Goal: Task Accomplishment & Management: Use online tool/utility

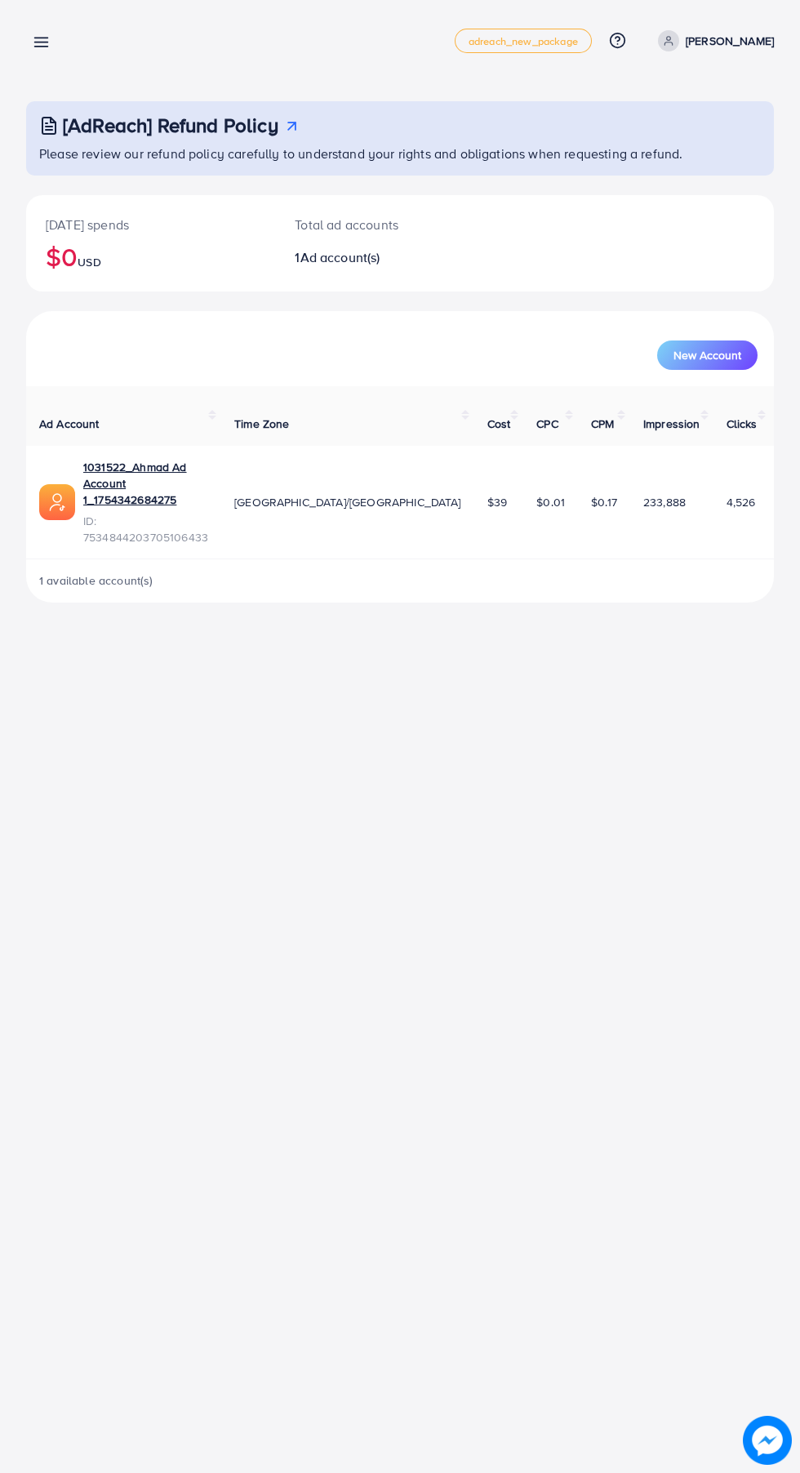
click at [47, 47] on line at bounding box center [41, 47] width 13 height 0
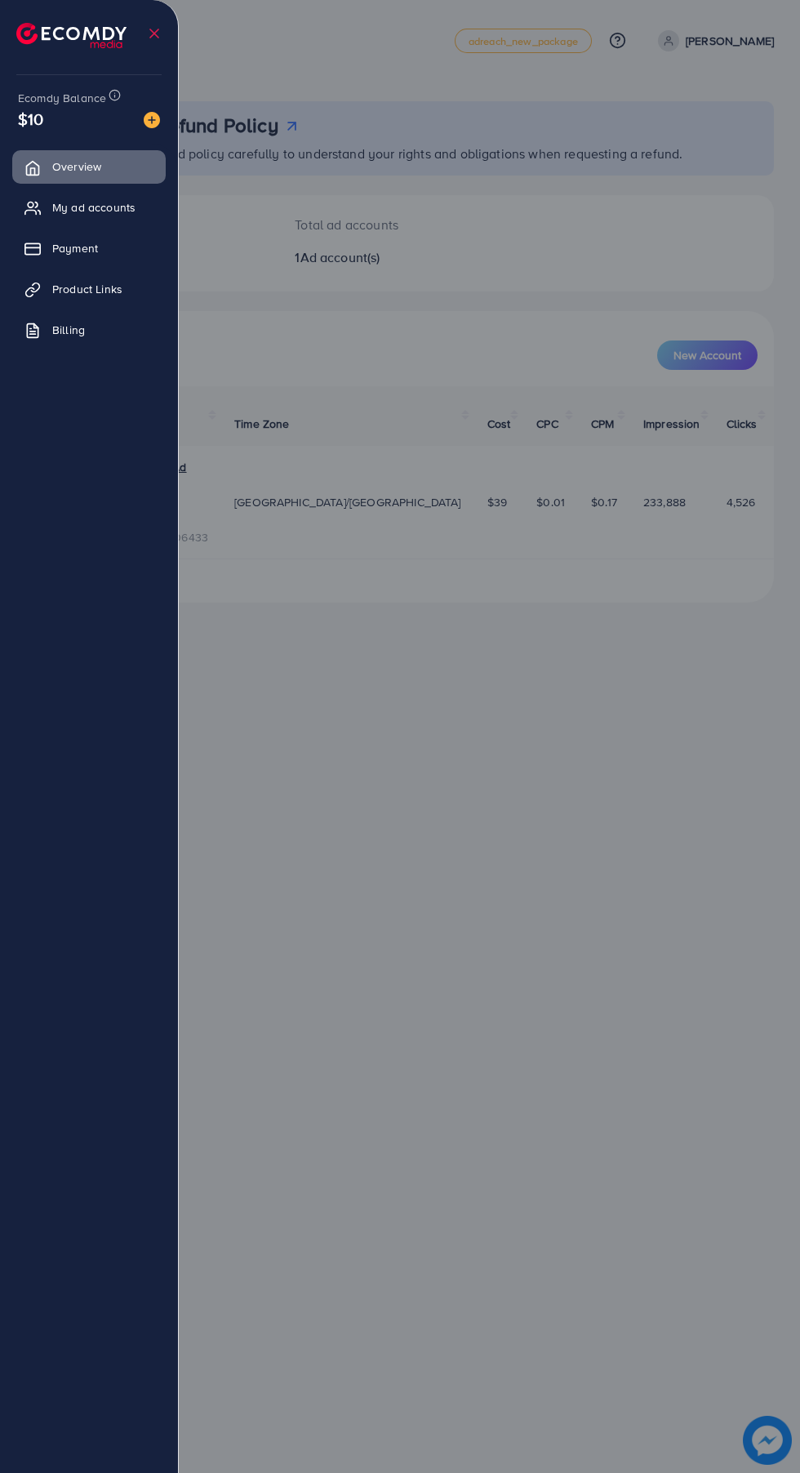
click at [113, 287] on span "Product Links" at bounding box center [87, 289] width 70 height 16
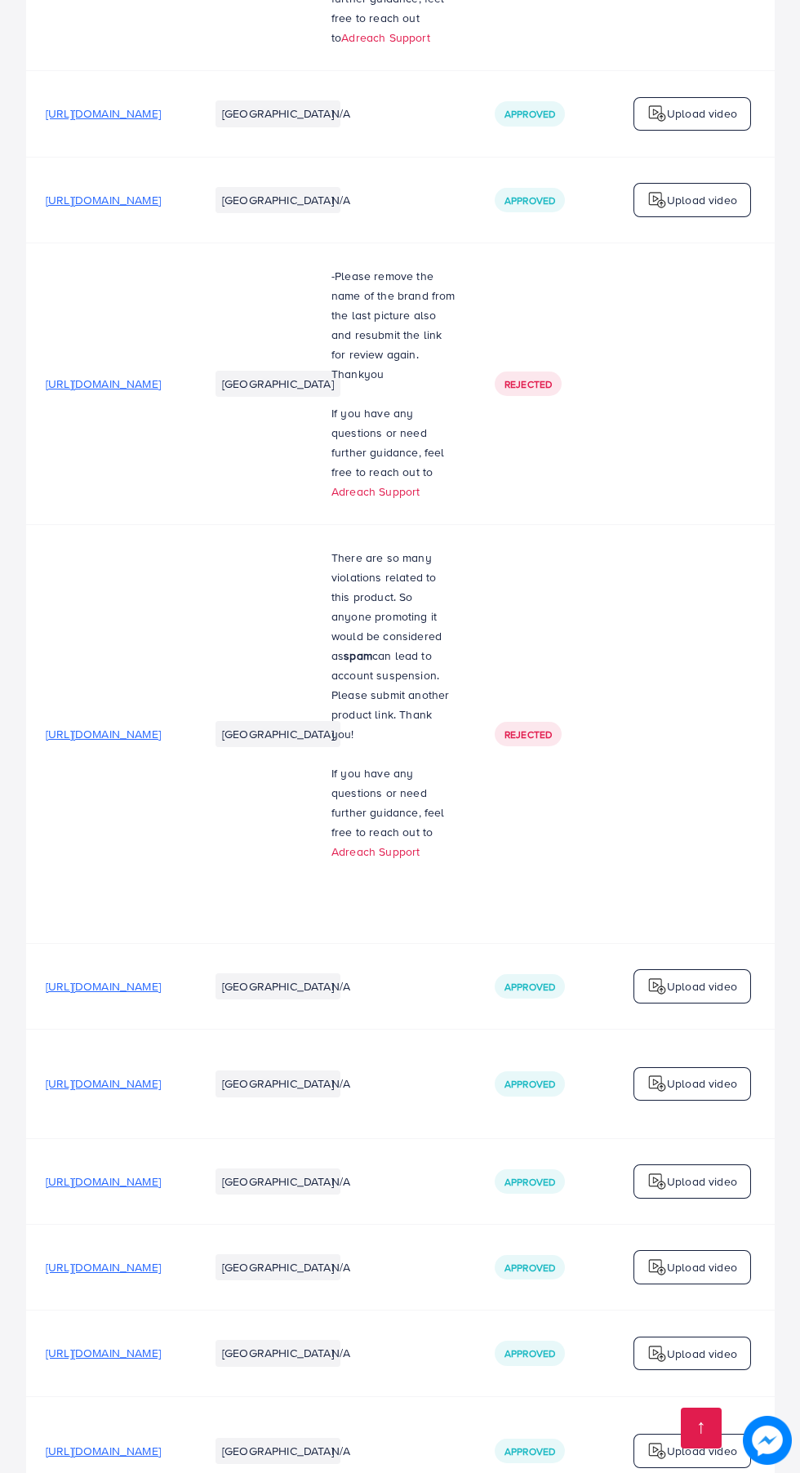
scroll to position [623, 0]
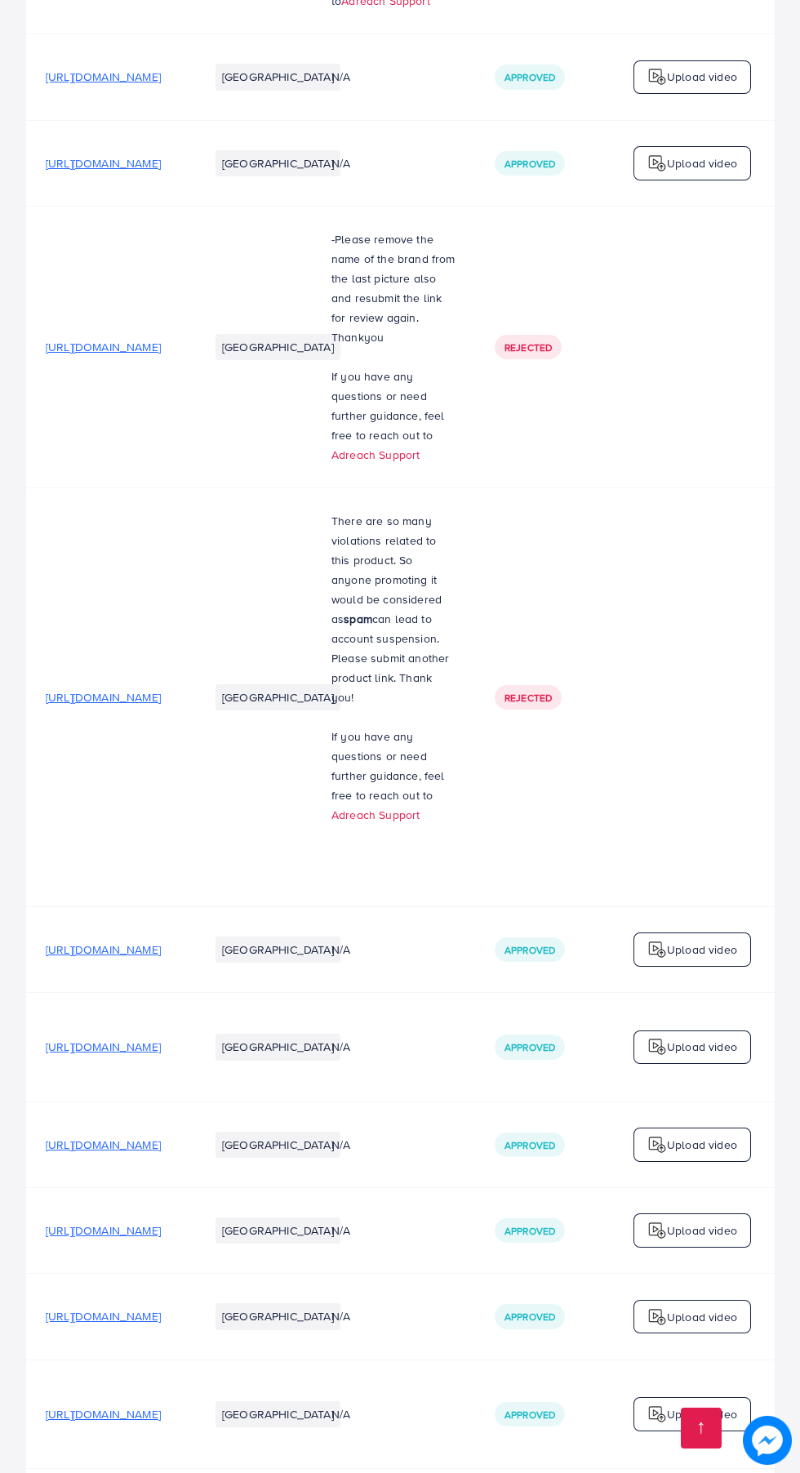
click at [161, 1222] on span "[URL][DOMAIN_NAME]" at bounding box center [103, 1230] width 115 height 16
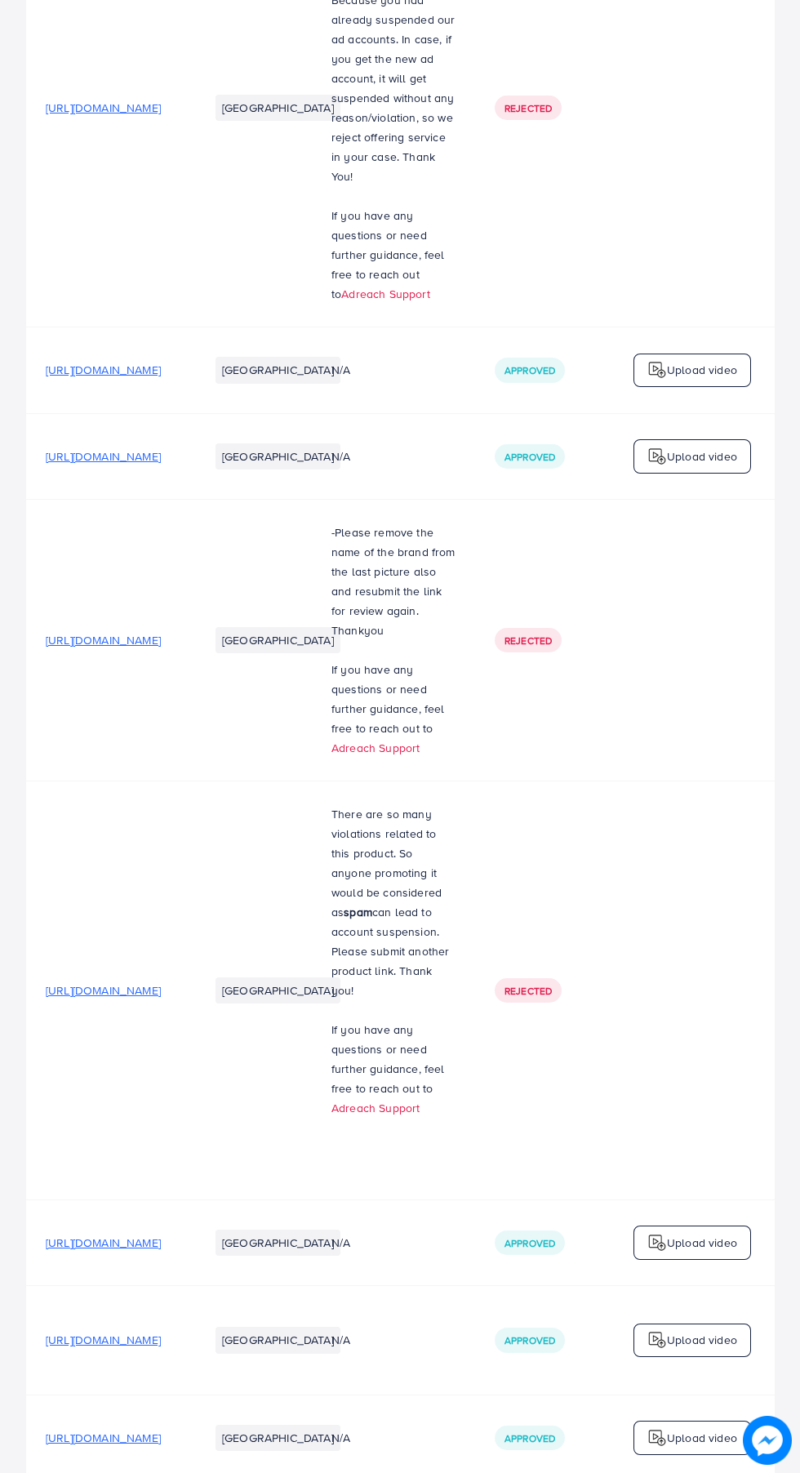
scroll to position [0, 0]
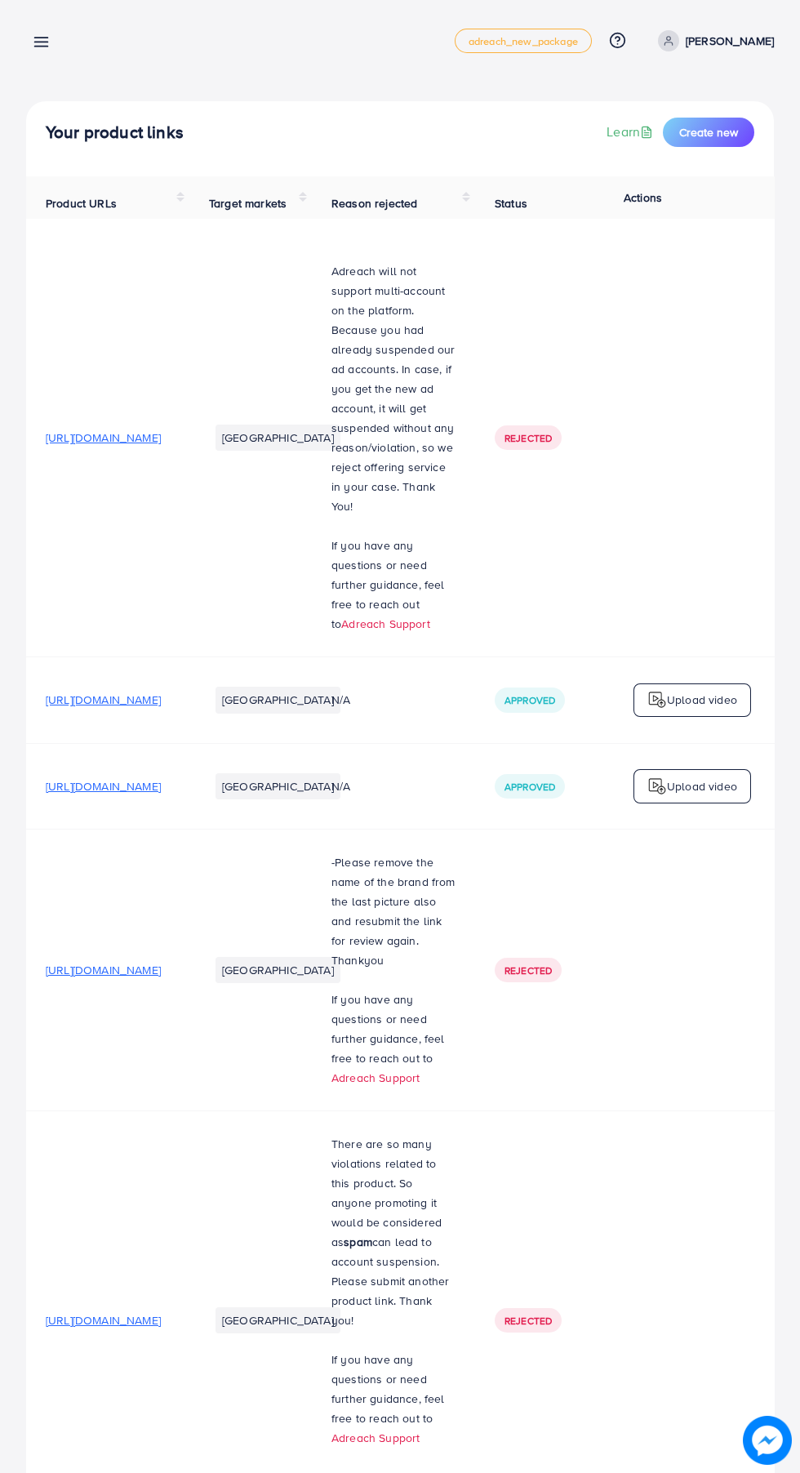
click at [41, 42] on line at bounding box center [41, 42] width 13 height 0
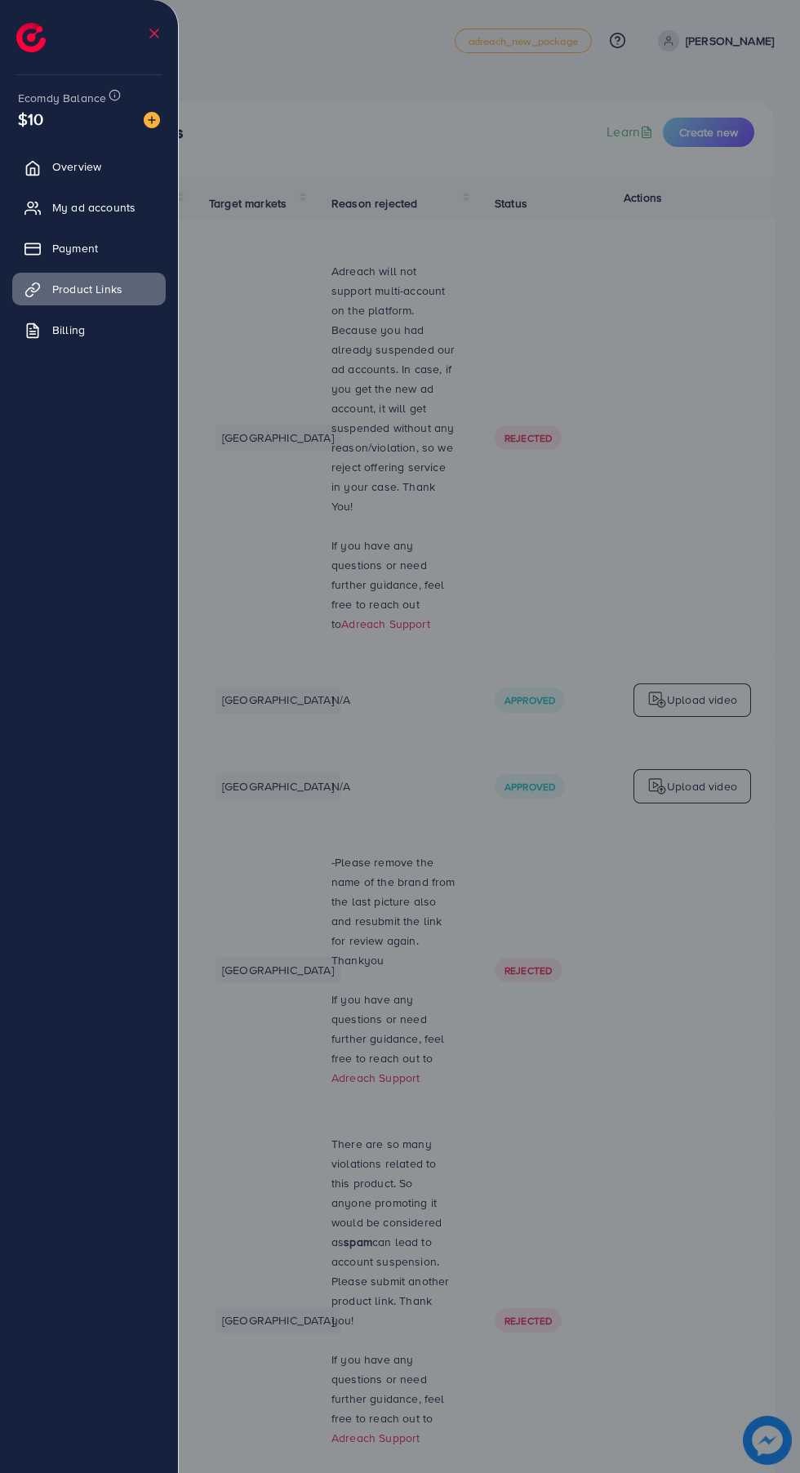
click at [100, 211] on span "My ad accounts" at bounding box center [93, 207] width 83 height 16
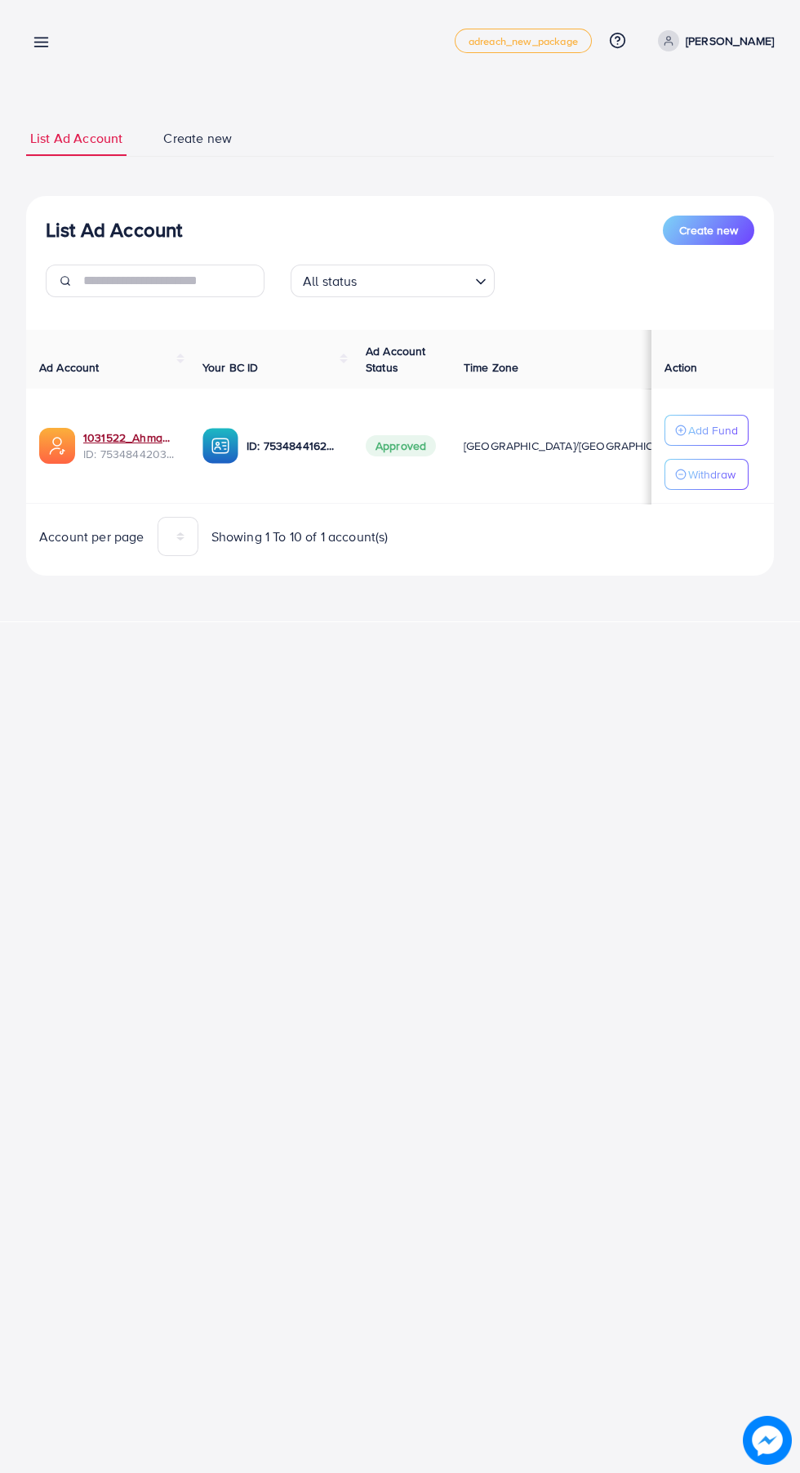
click at [124, 437] on link "1031522_Ahmad Ad Account 1_1754342684275" at bounding box center [129, 437] width 93 height 16
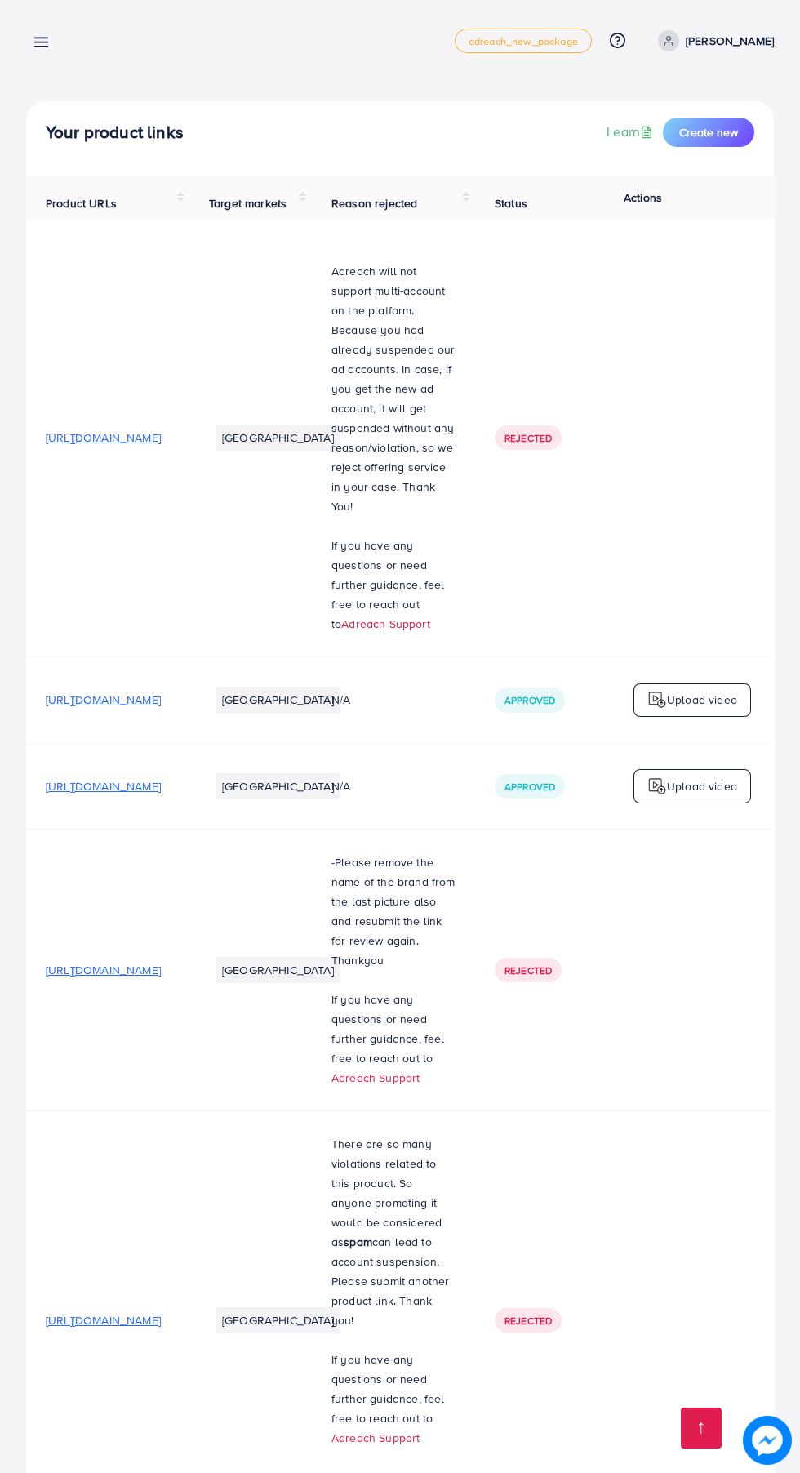
scroll to position [623, 0]
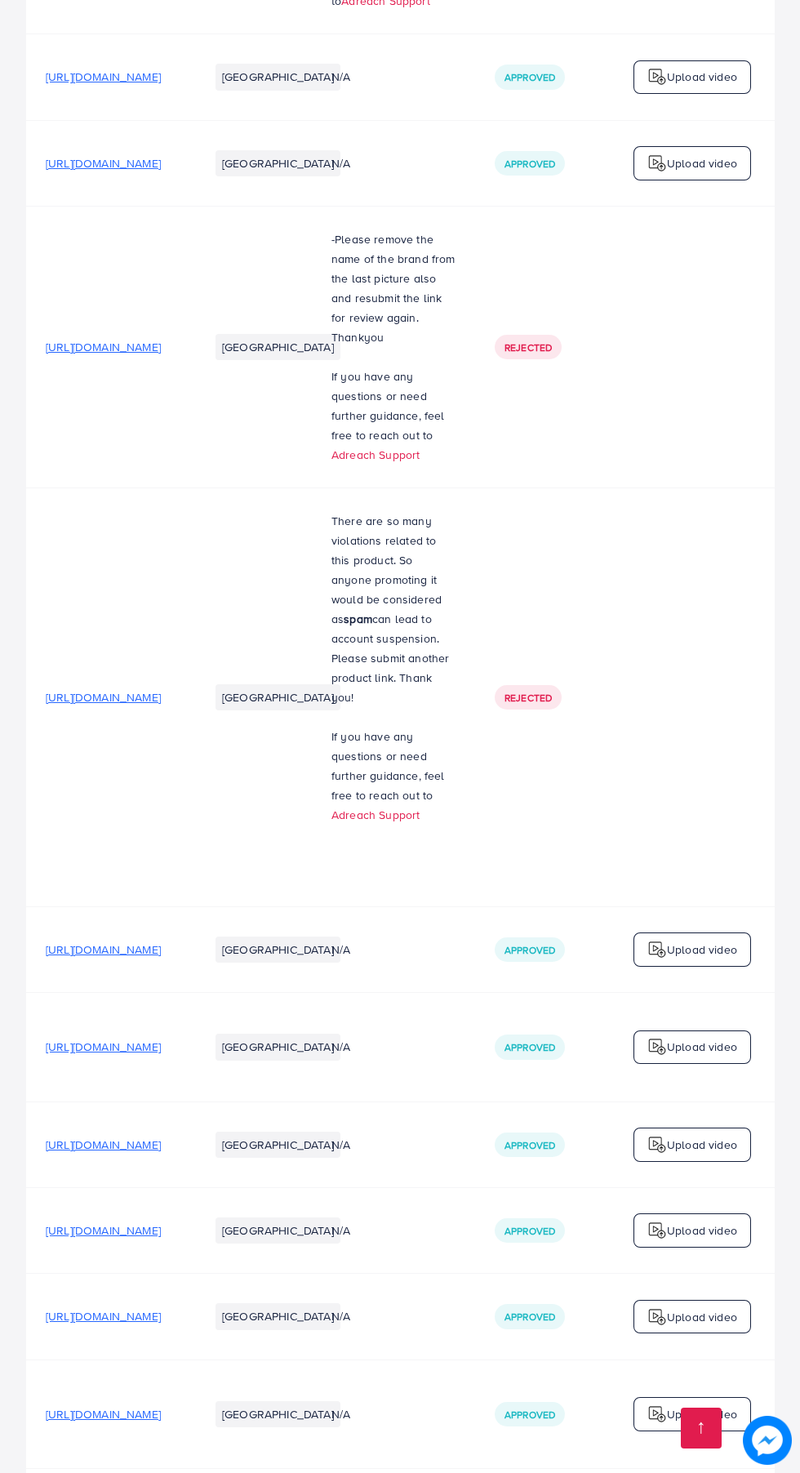
click at [161, 1222] on span "[URL][DOMAIN_NAME]" at bounding box center [103, 1230] width 115 height 16
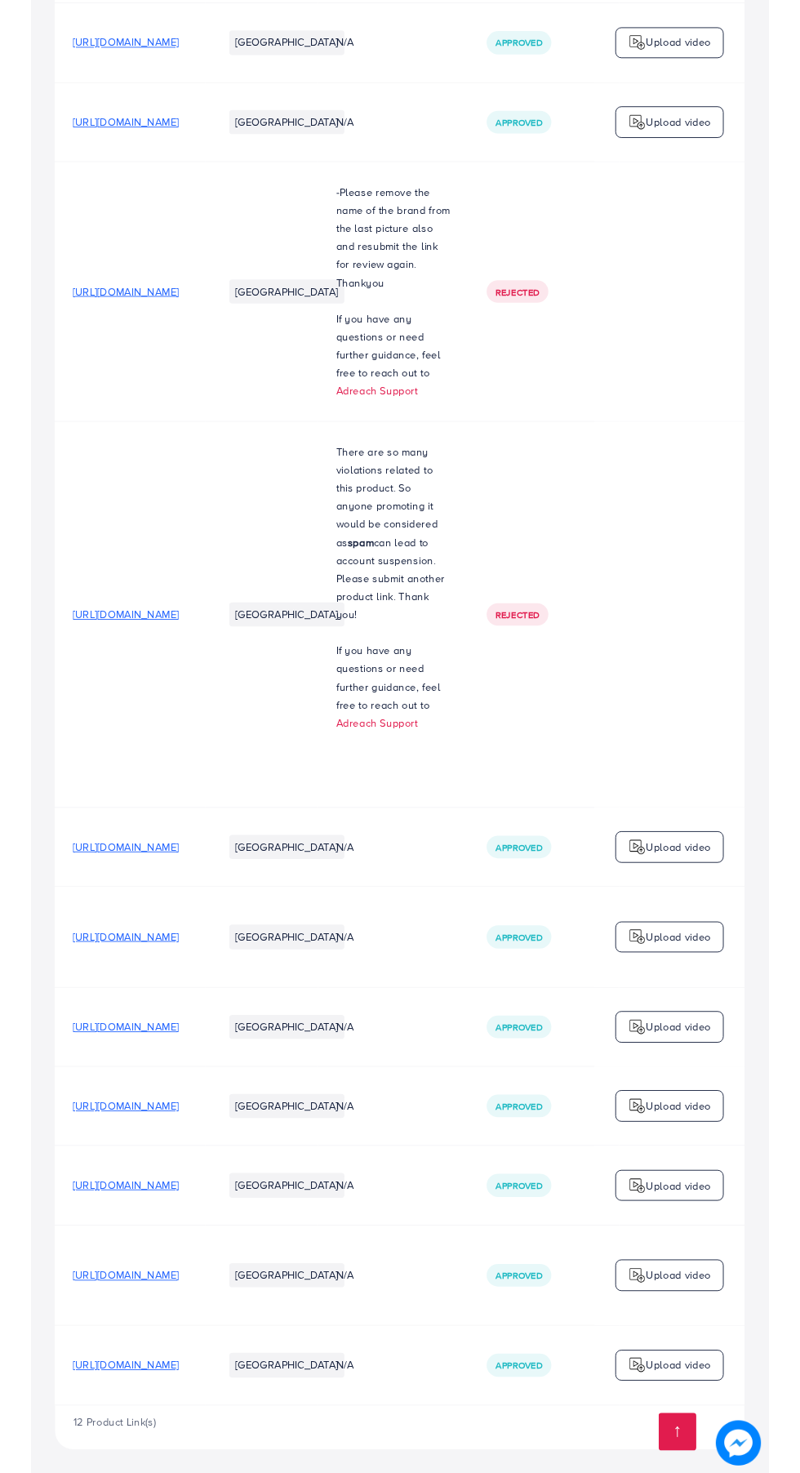
scroll to position [727, 0]
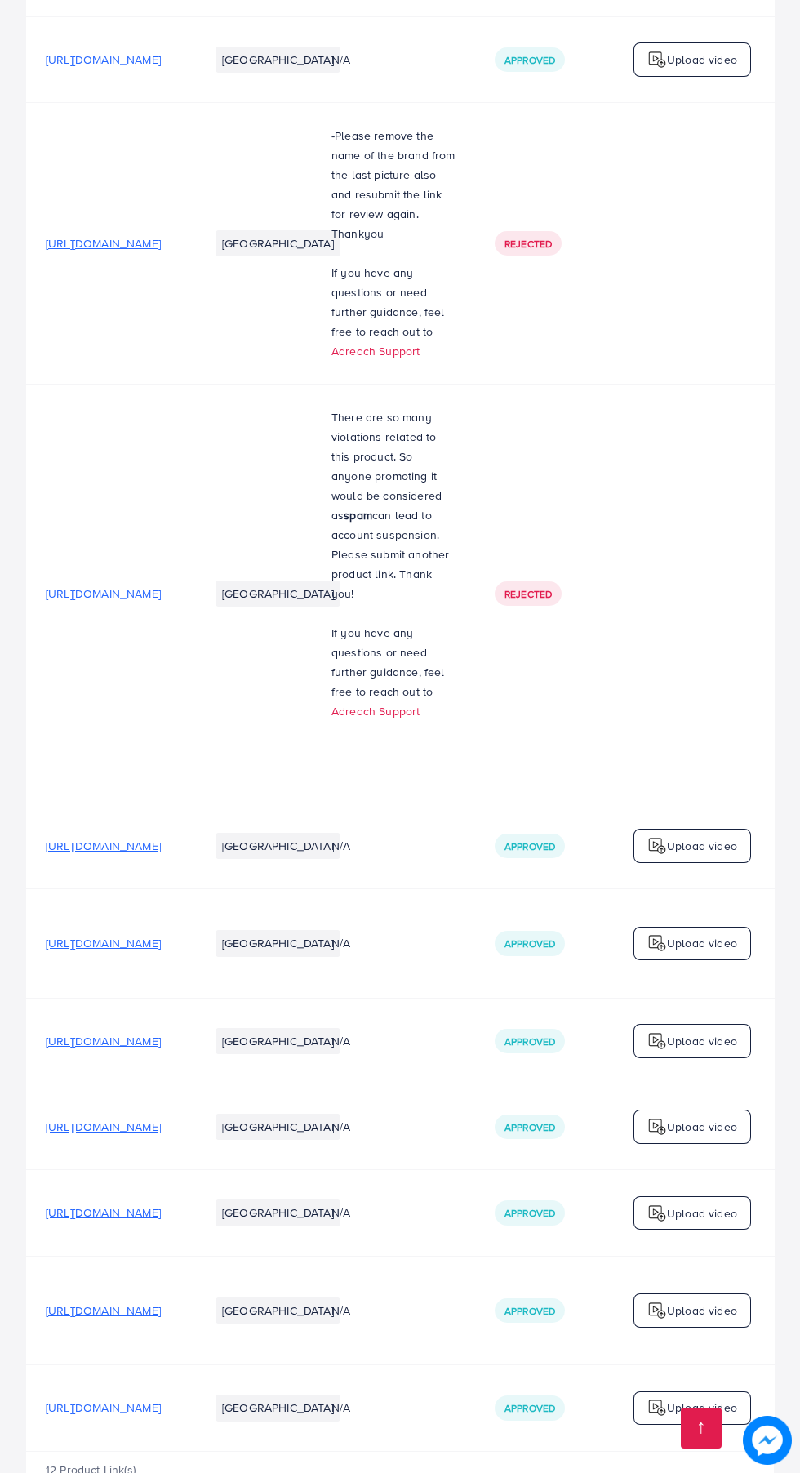
copy span "[URL][DOMAIN_NAME]"
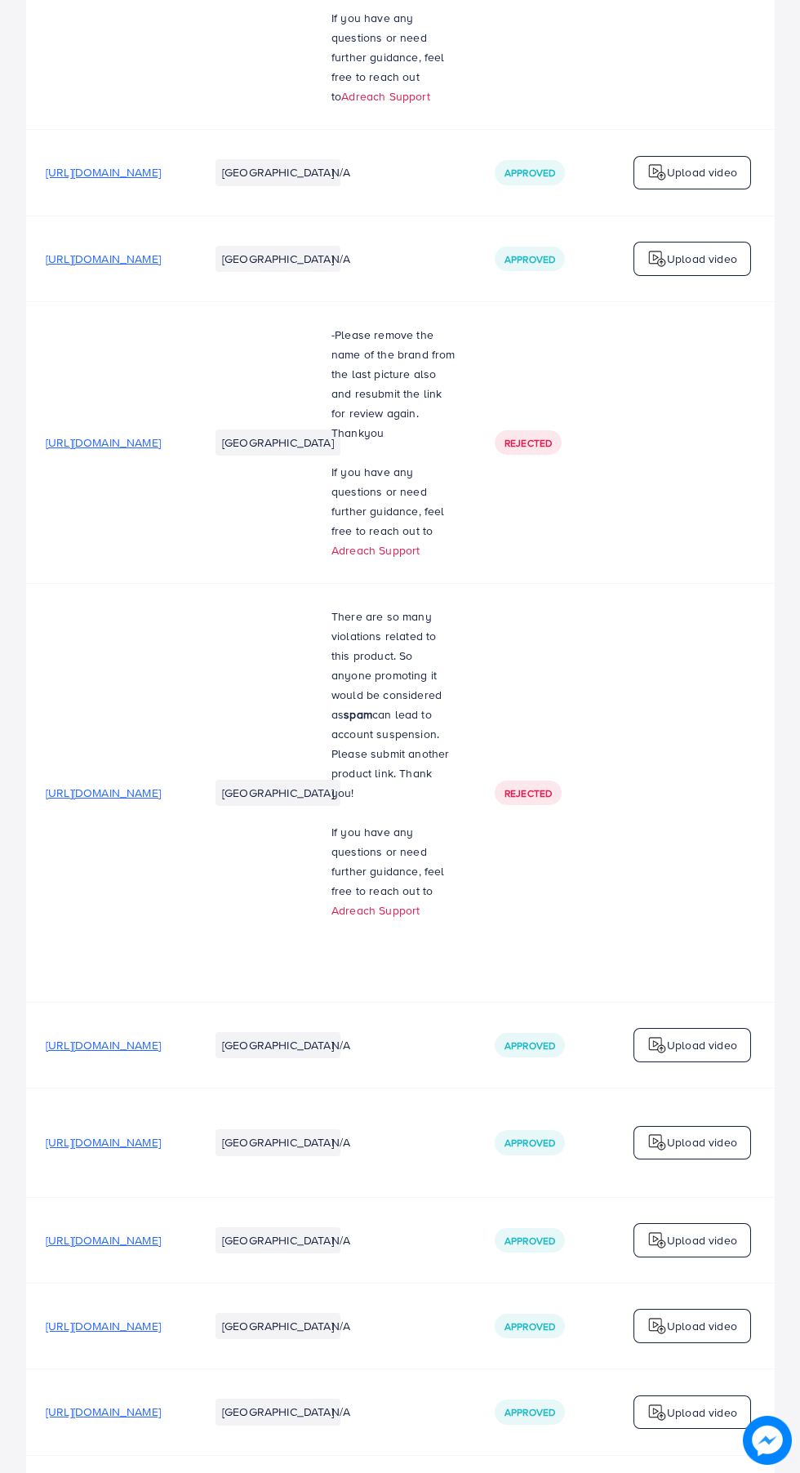
scroll to position [0, 0]
